Goal: Transaction & Acquisition: Download file/media

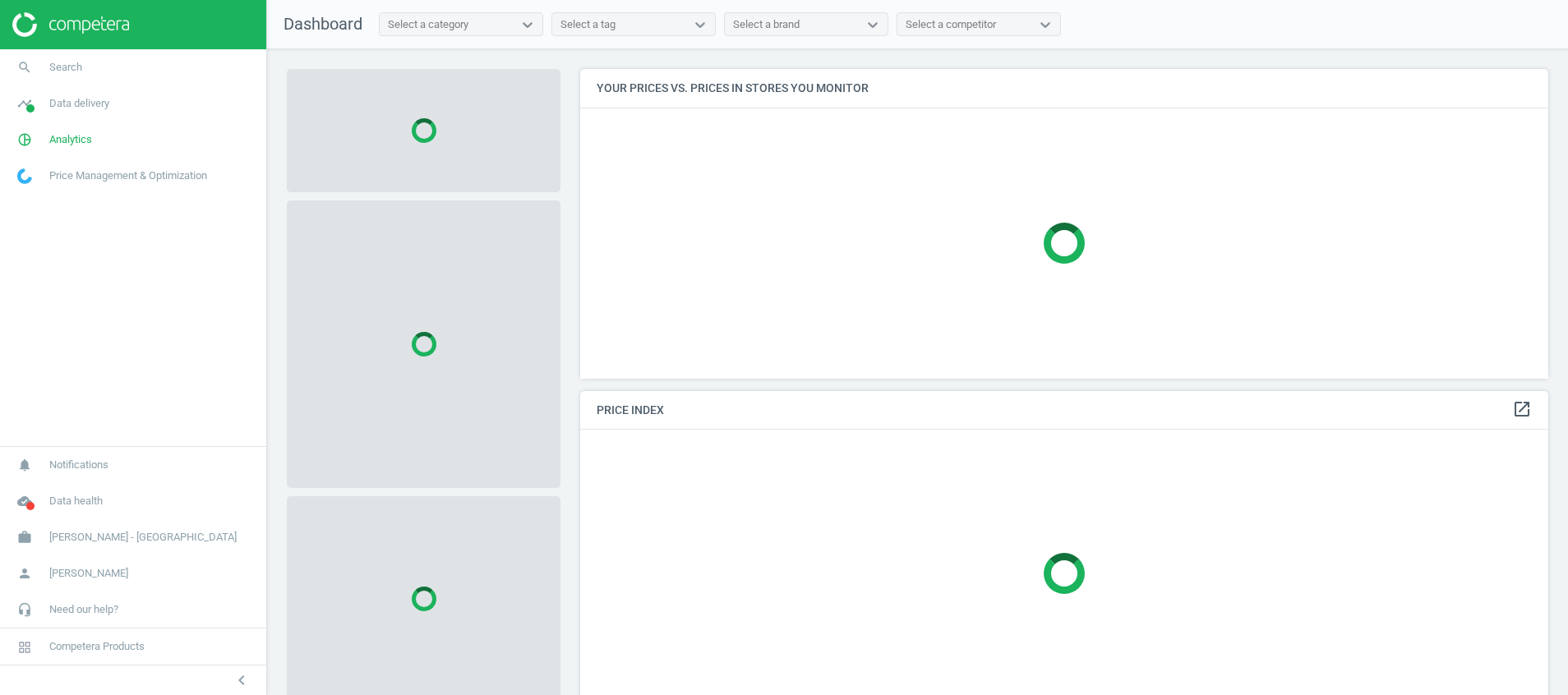
scroll to position [348, 988]
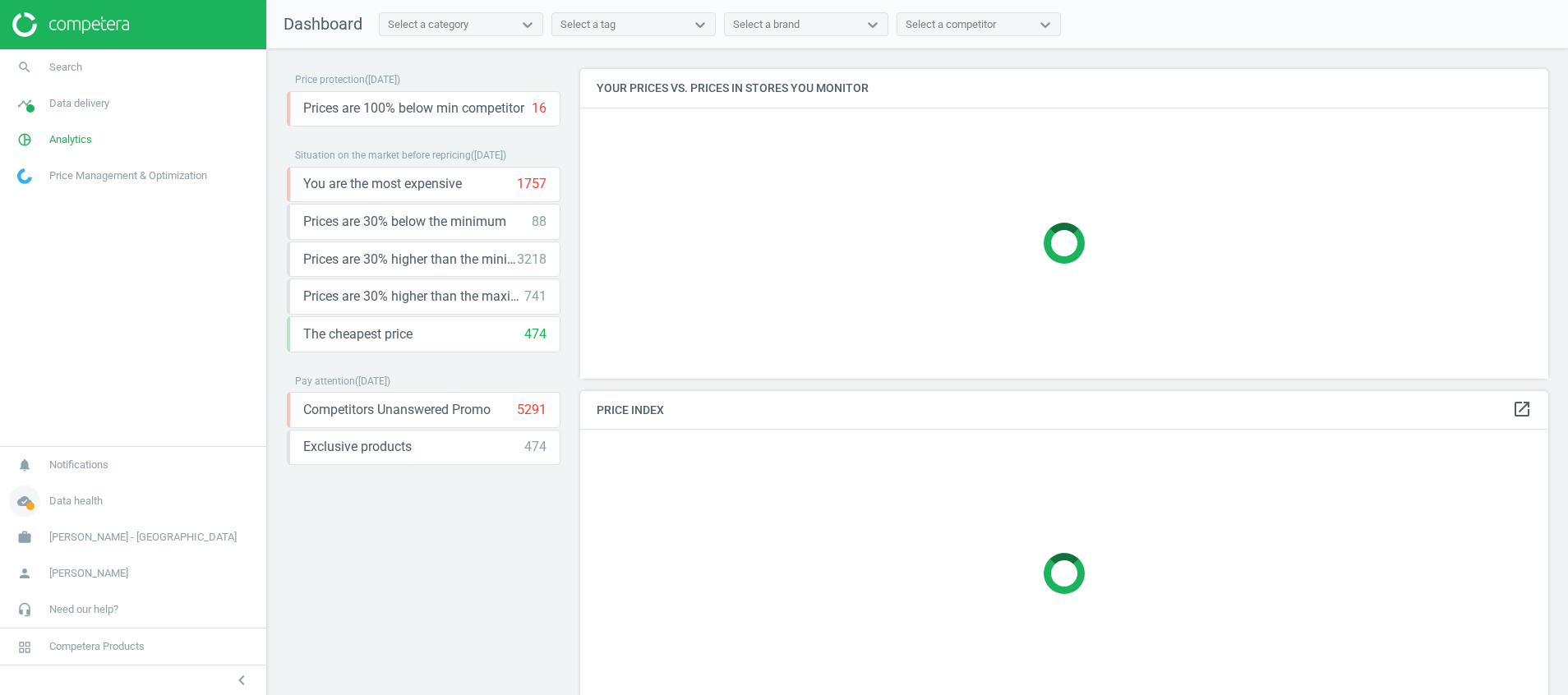
click at [24, 506] on icon "cloud_done" at bounding box center [25, 501] width 31 height 31
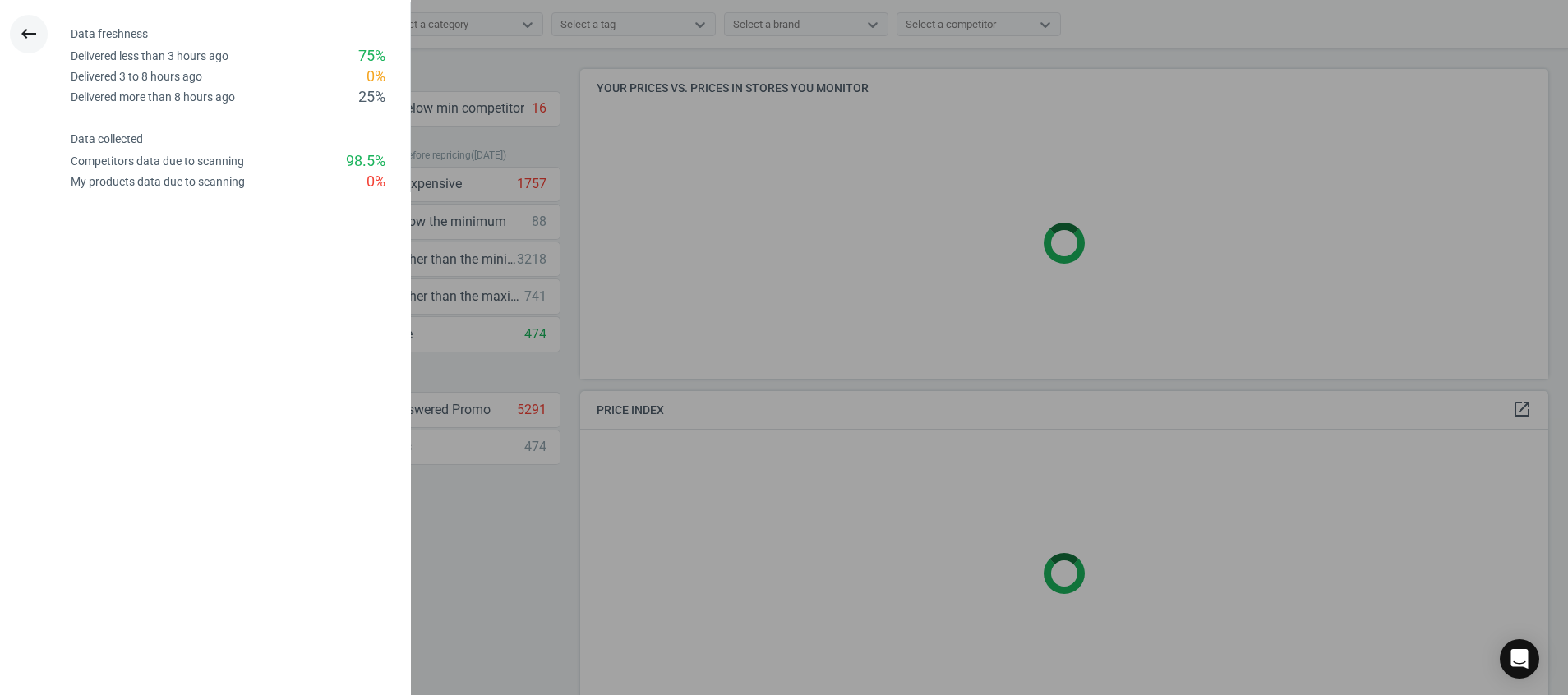
click at [22, 41] on icon "keyboard_backspace" at bounding box center [29, 34] width 20 height 20
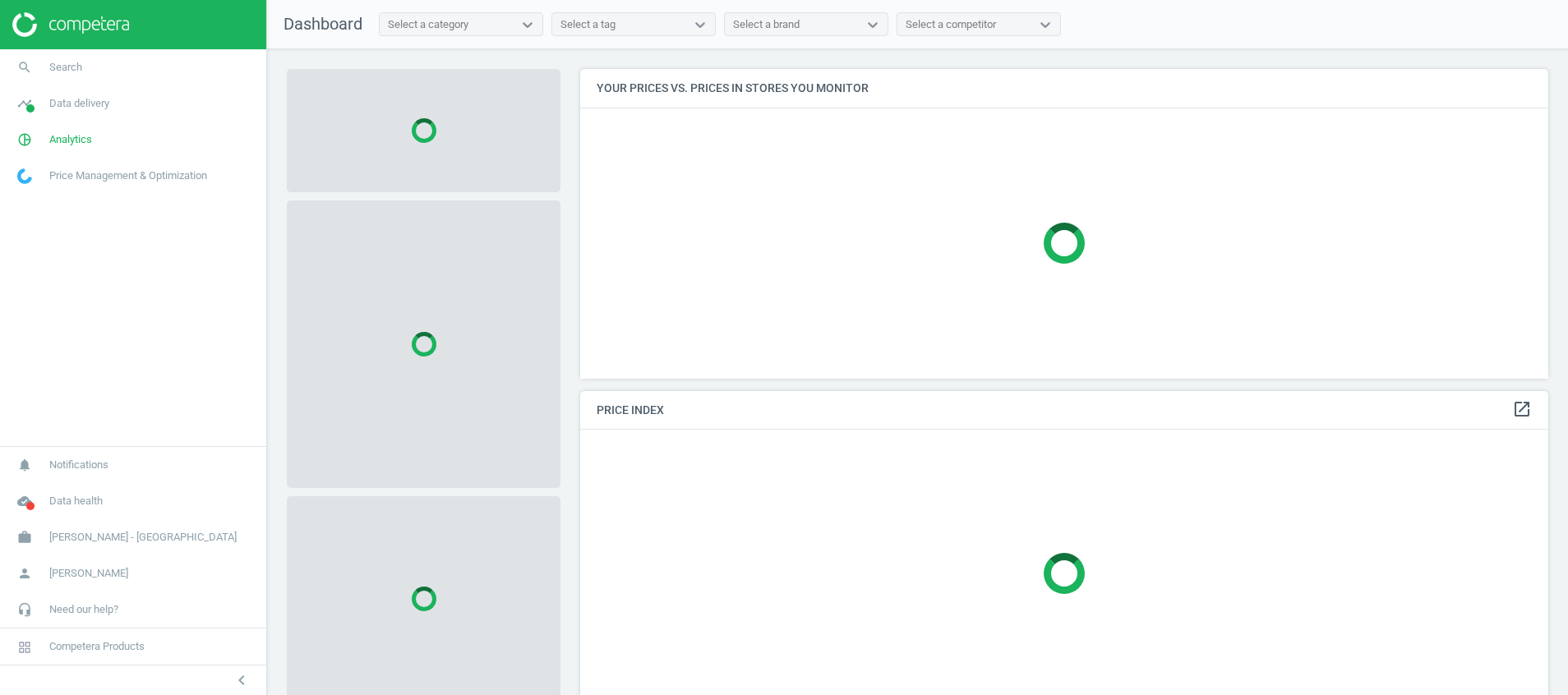
scroll to position [348, 988]
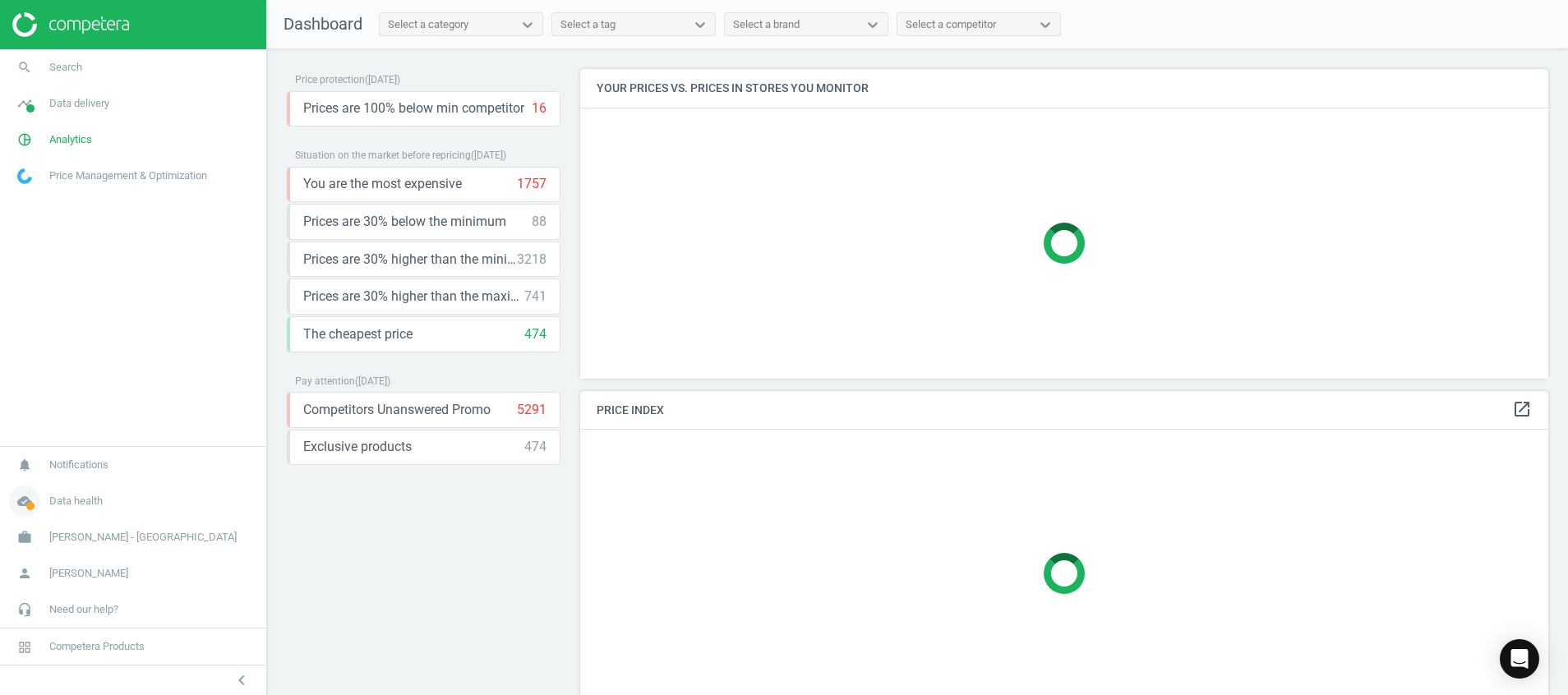
click at [32, 496] on icon "cloud_done" at bounding box center [25, 501] width 31 height 31
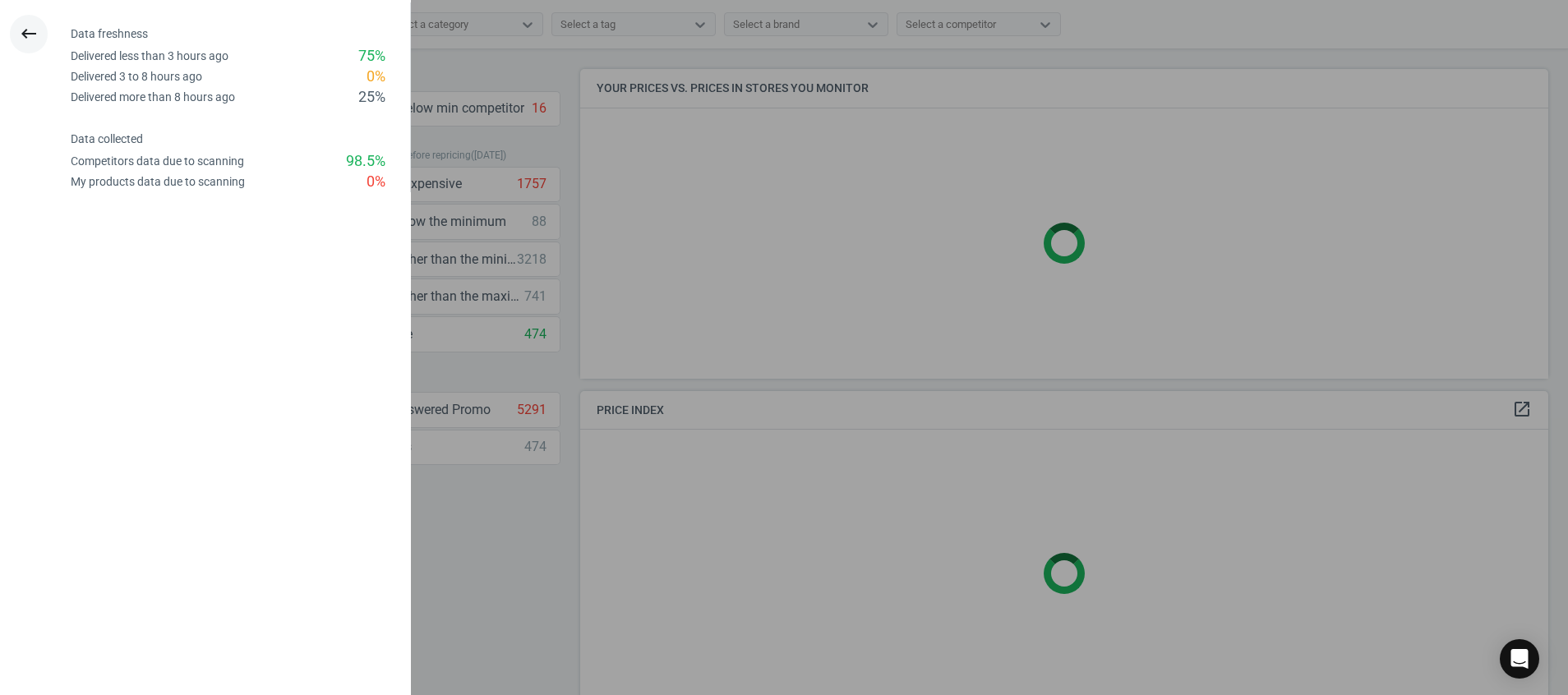
click at [18, 39] on button "keyboard_backspace" at bounding box center [29, 34] width 38 height 39
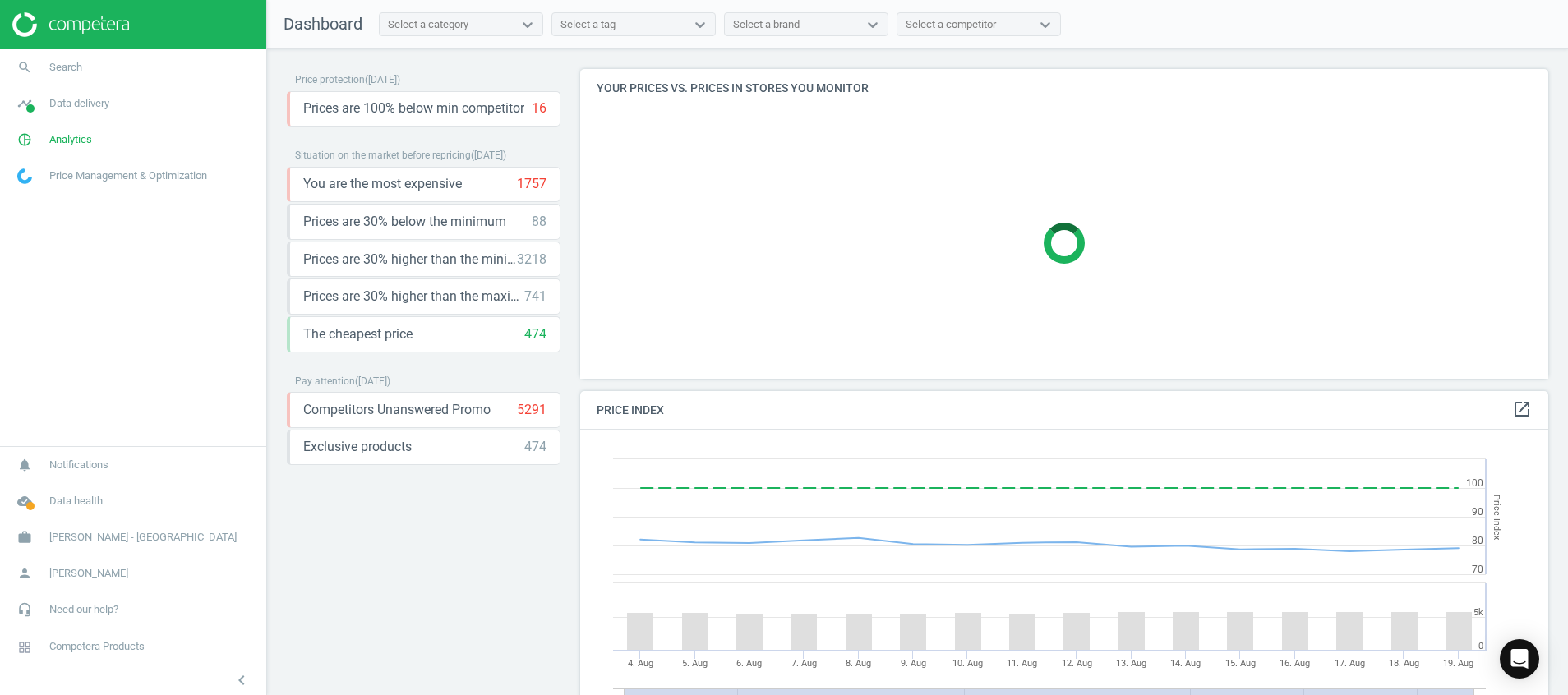
scroll to position [416, 988]
click at [74, 37] on div at bounding box center [133, 25] width 267 height 50
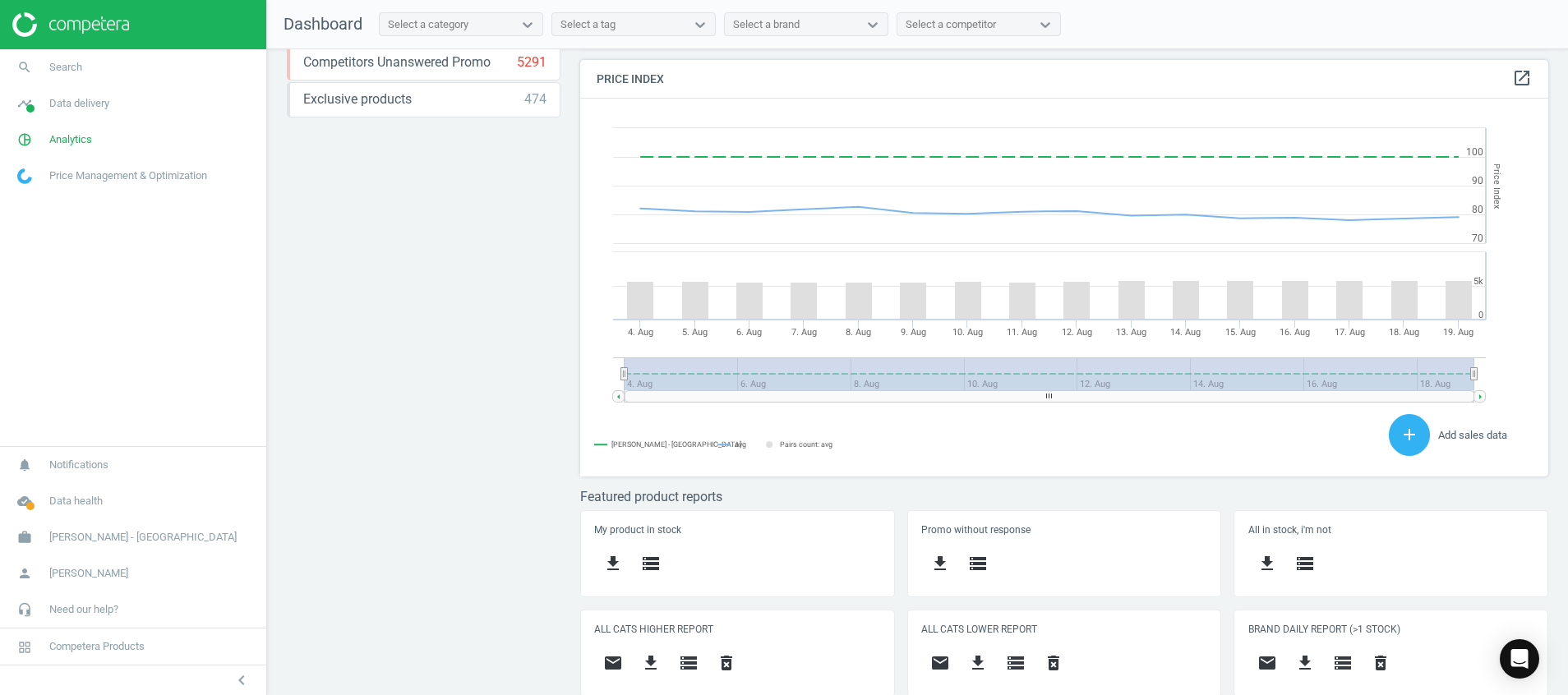
scroll to position [352, 0]
click at [71, 104] on span "Data delivery" at bounding box center [79, 103] width 60 height 15
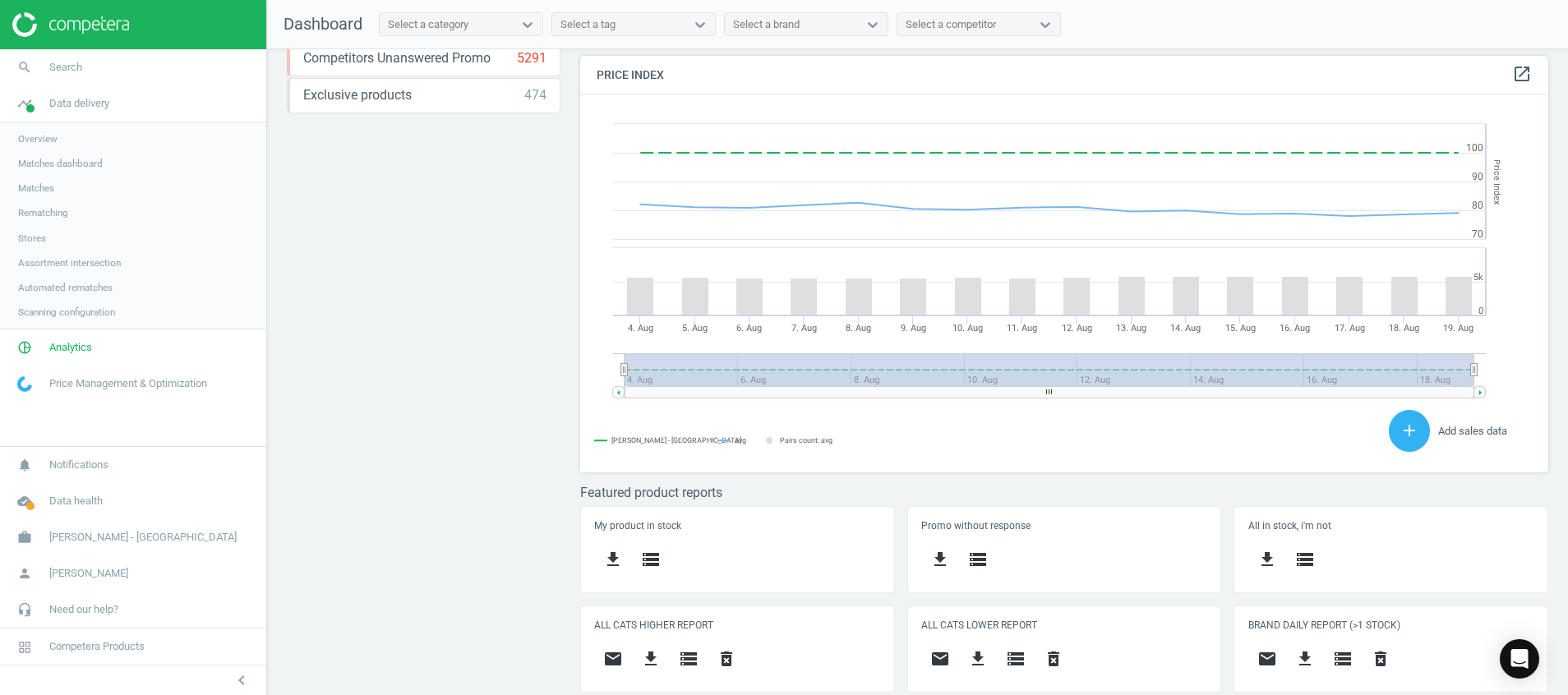
click at [30, 232] on span "Stores" at bounding box center [32, 238] width 28 height 13
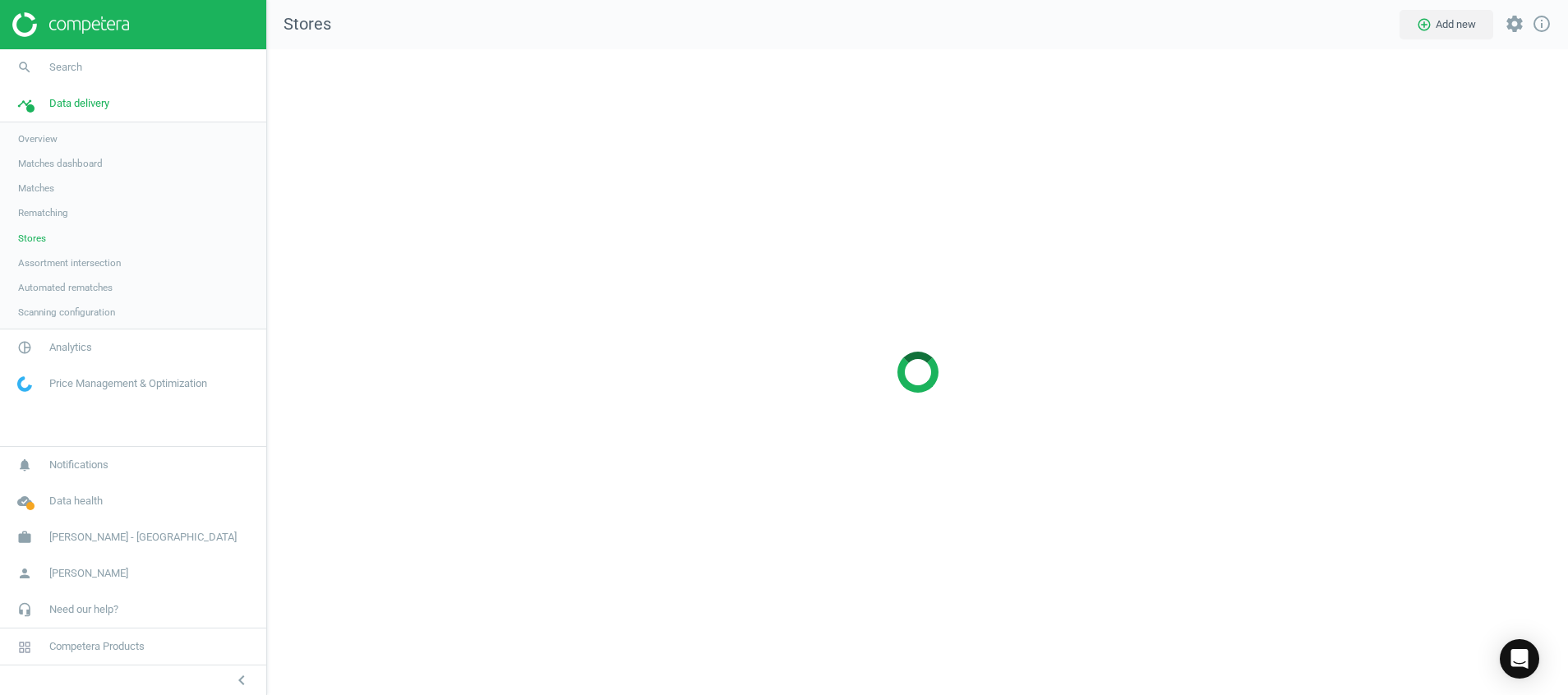
scroll to position [684, 1340]
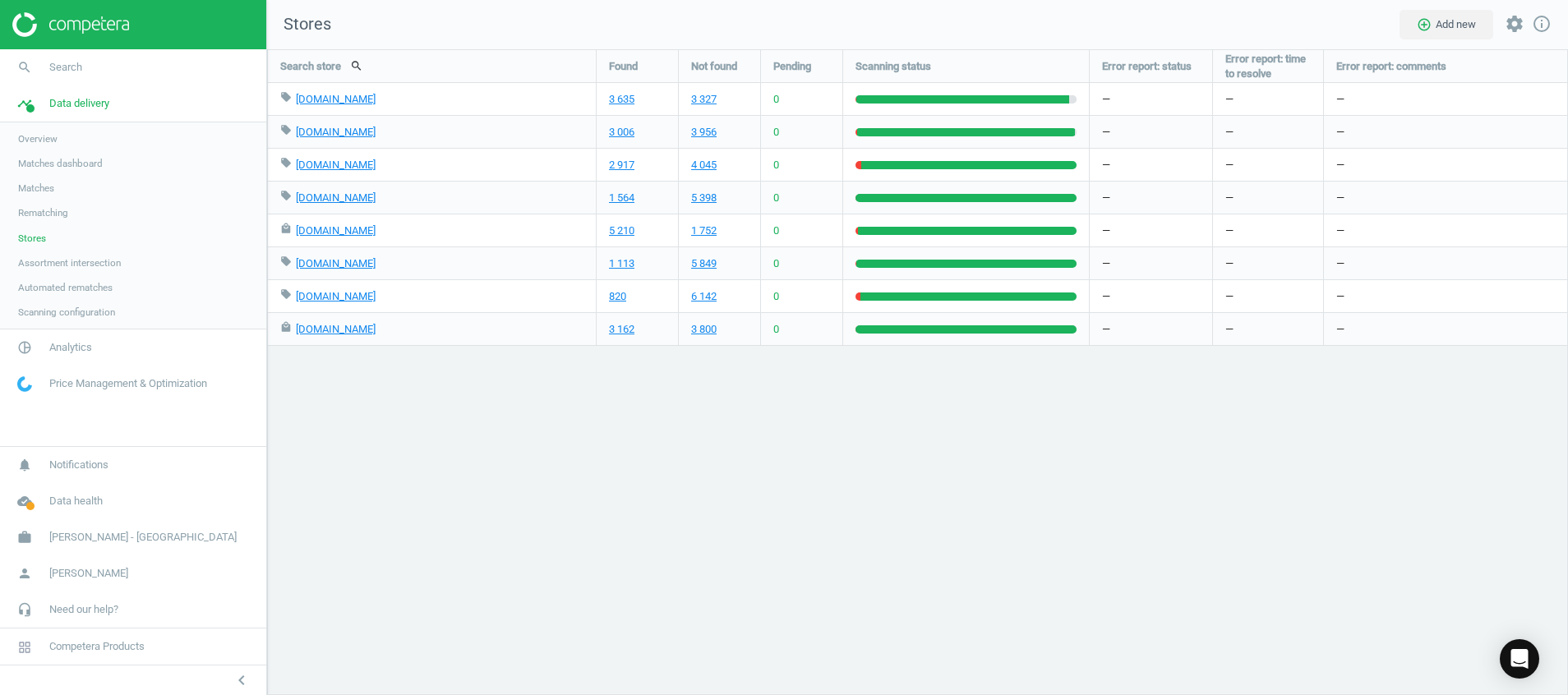
click at [75, 27] on img at bounding box center [70, 25] width 117 height 25
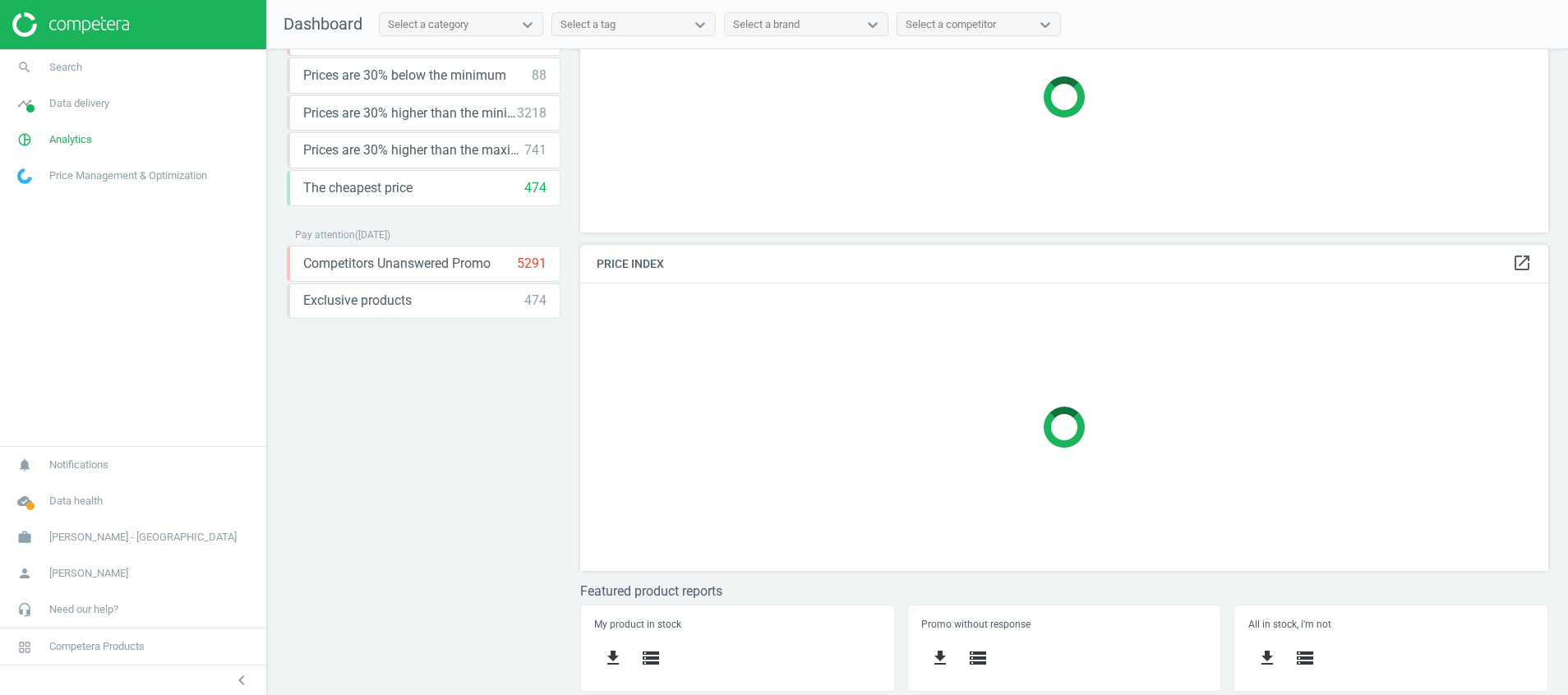
scroll to position [245, 0]
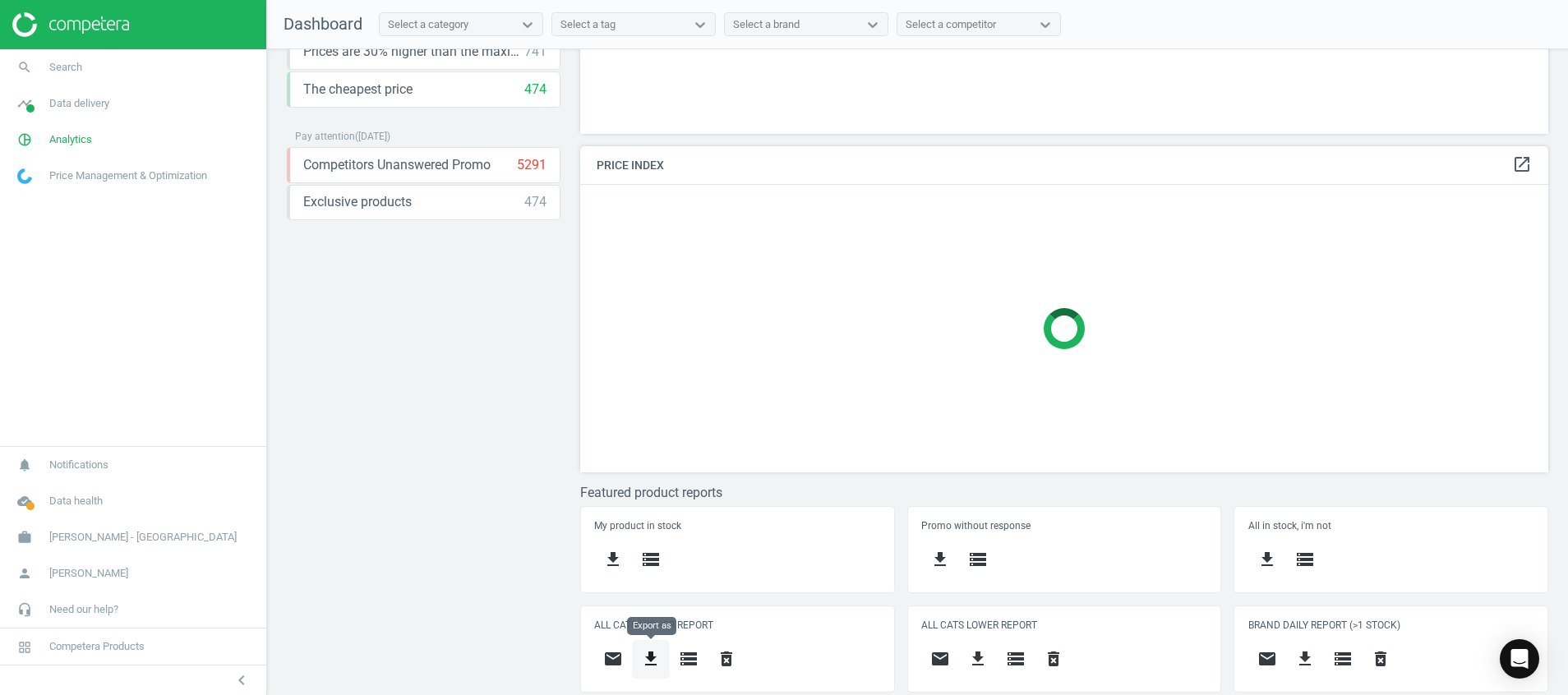
click at [658, 664] on icon "get_app" at bounding box center [651, 659] width 20 height 20
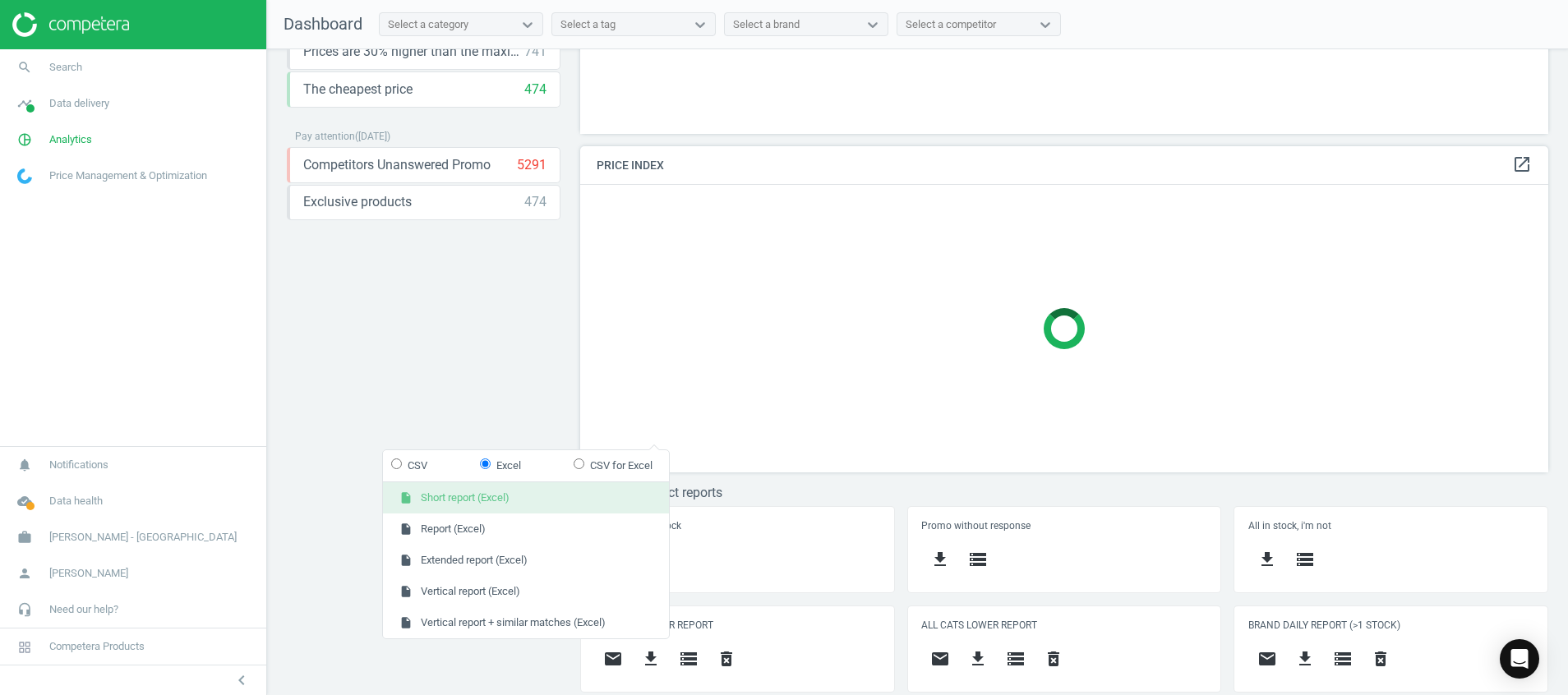
click at [533, 507] on button "insert_drive_file Short report (Excel)" at bounding box center [527, 498] width 286 height 31
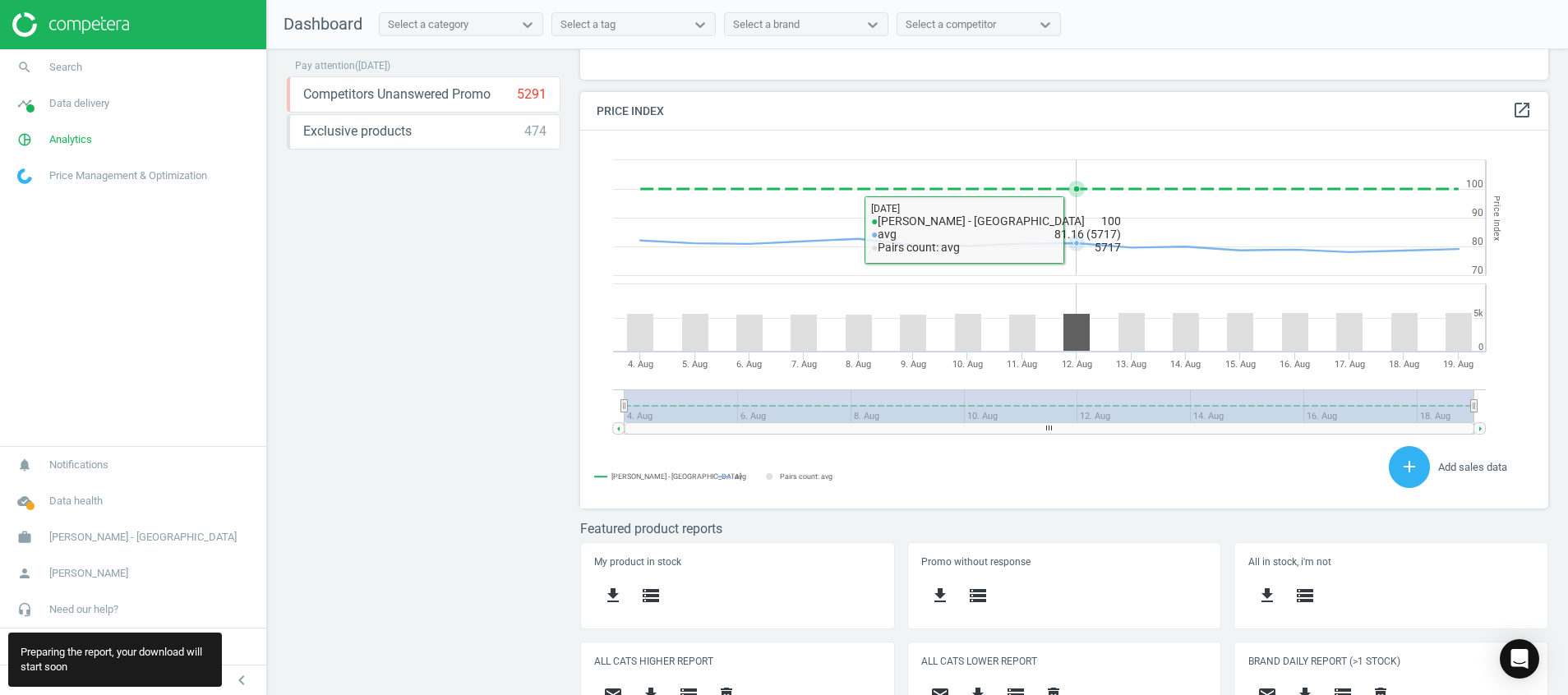
scroll to position [352, 0]
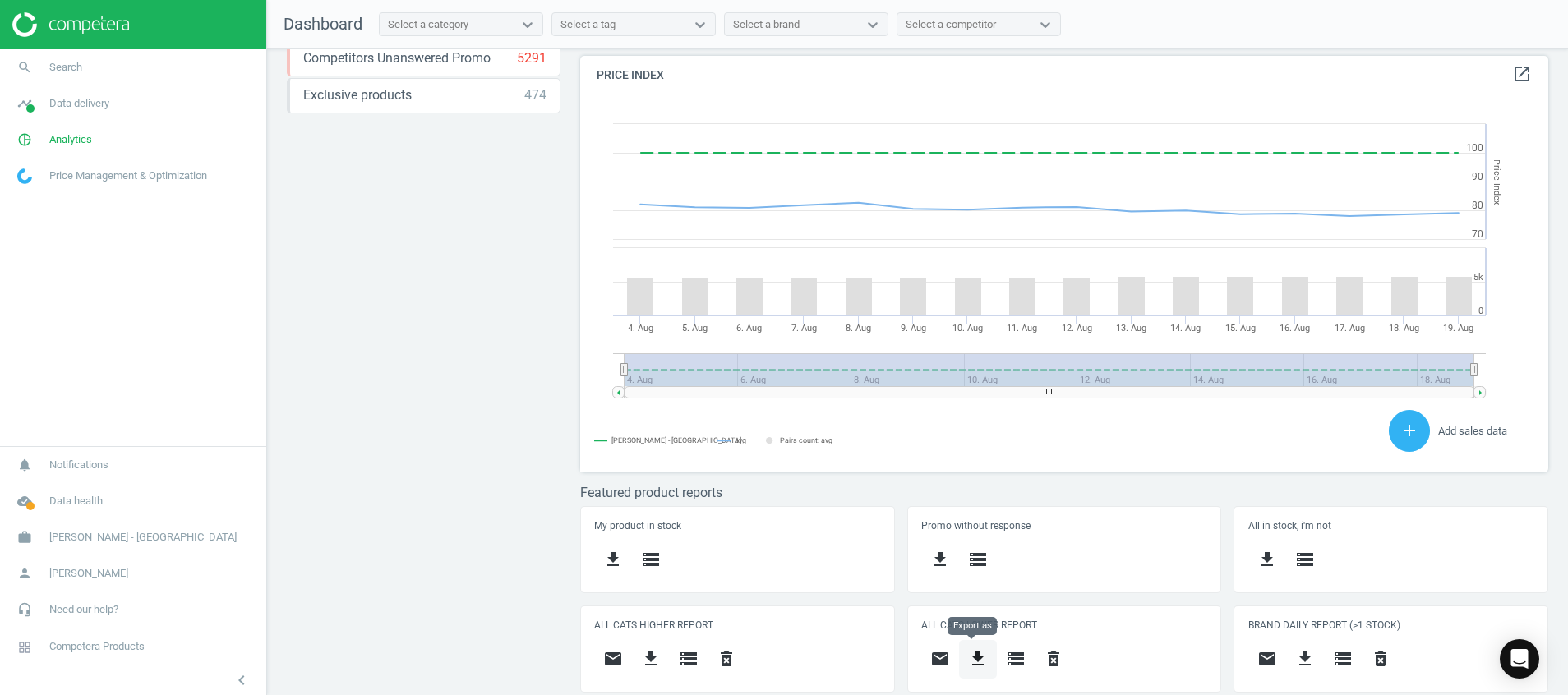
click at [969, 659] on icon "get_app" at bounding box center [979, 659] width 20 height 20
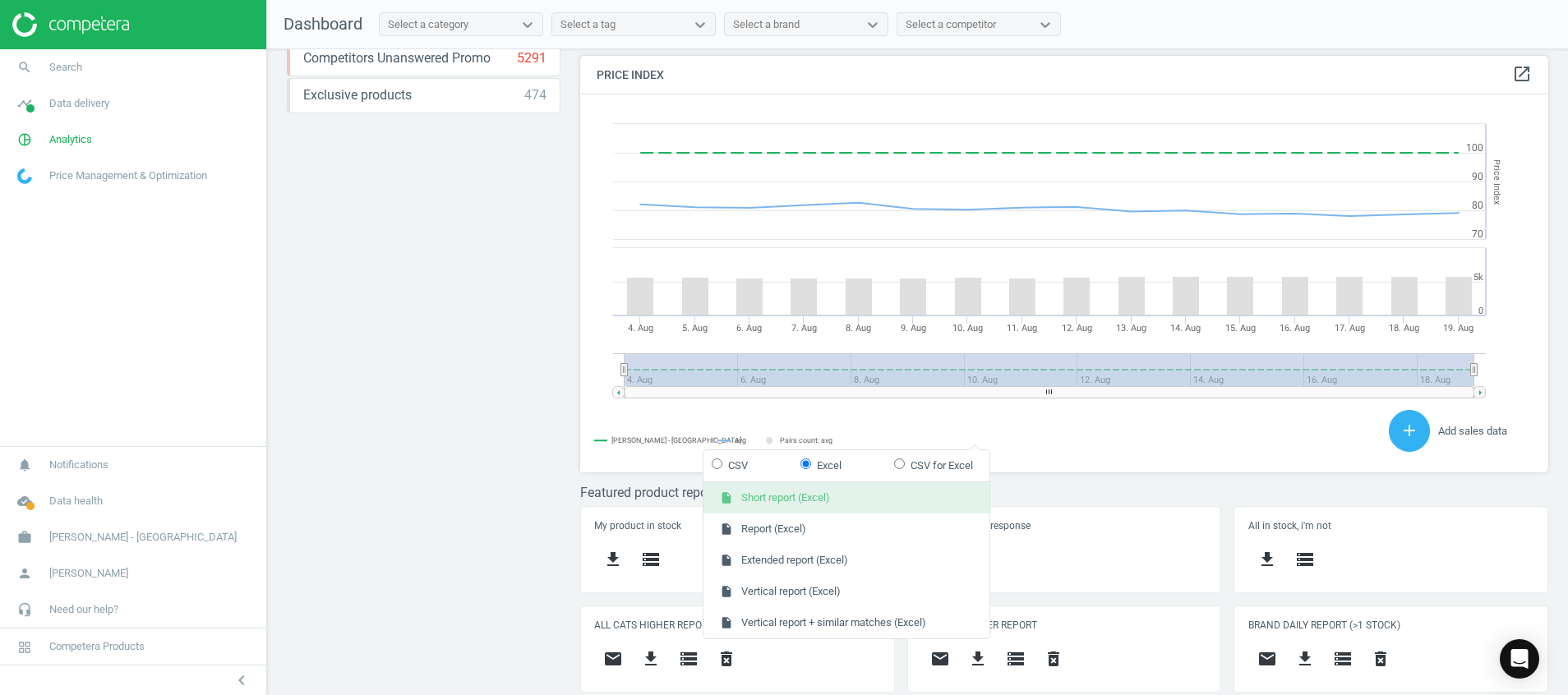
click at [843, 503] on button "insert_drive_file Short report (Excel)" at bounding box center [847, 498] width 286 height 31
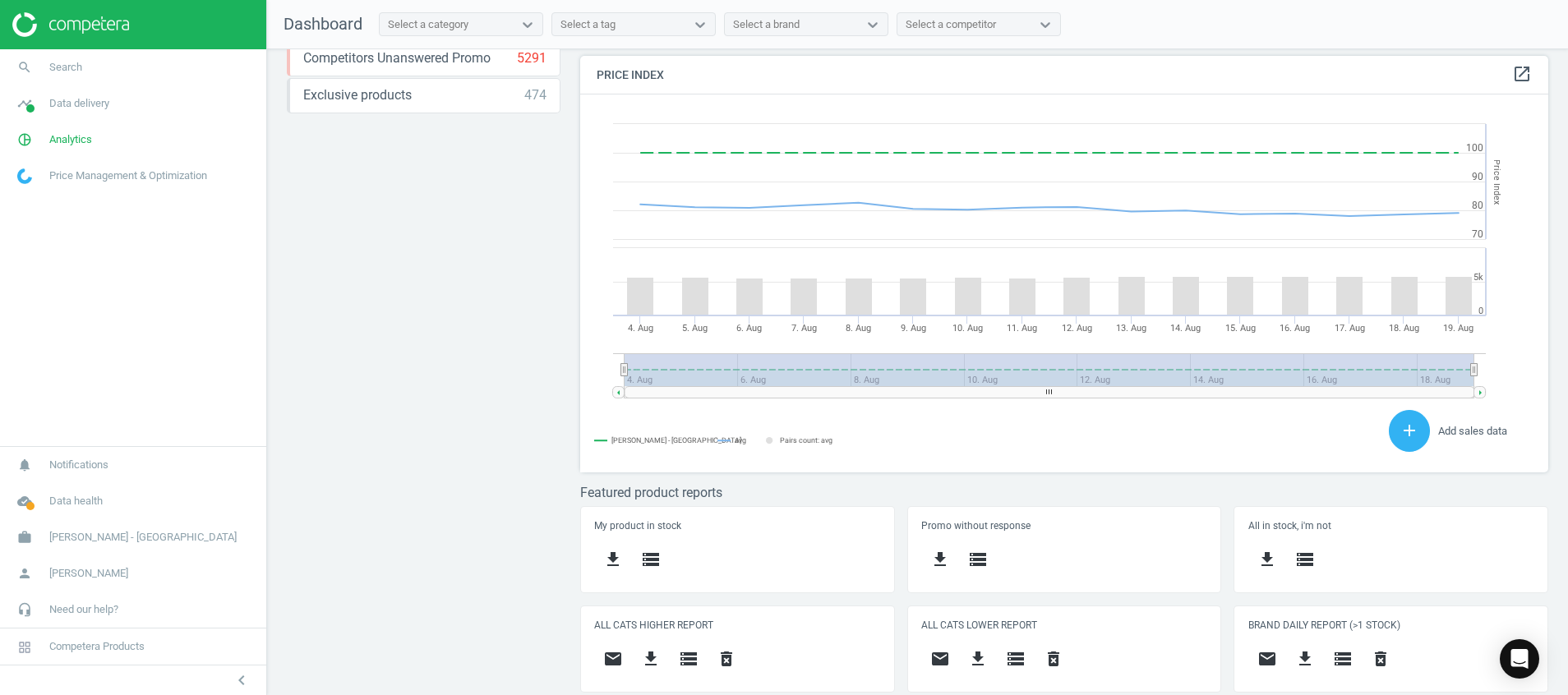
scroll to position [416, 988]
